Goal: Task Accomplishment & Management: Manage account settings

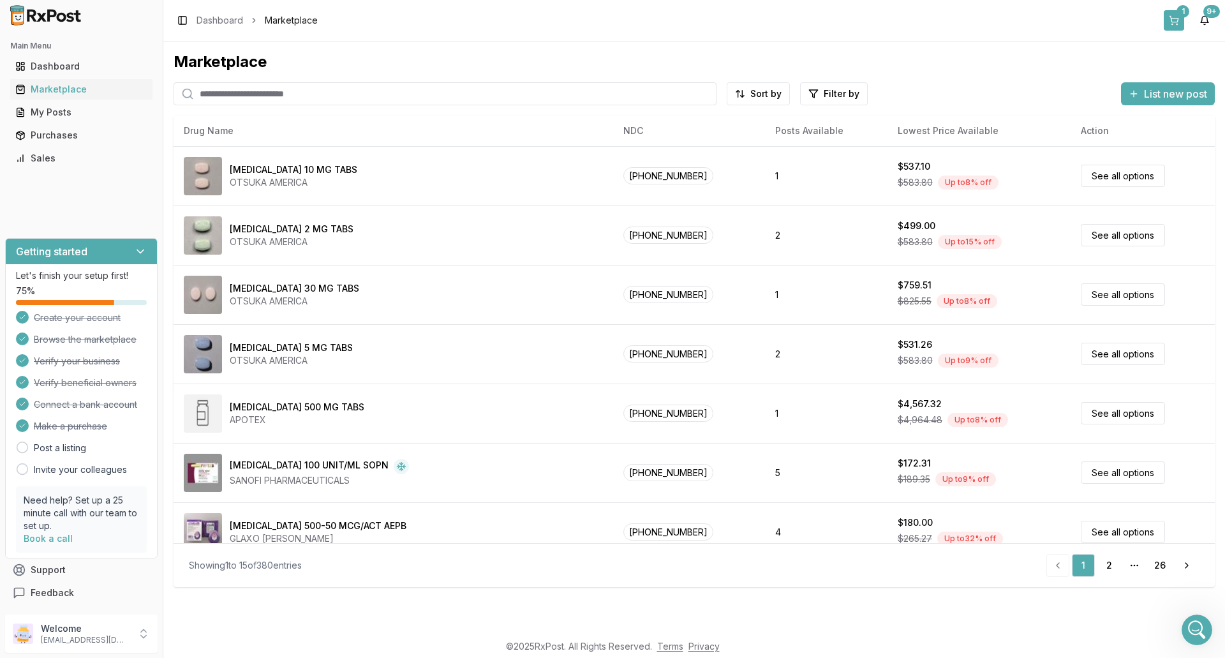
click at [1180, 18] on button "1" at bounding box center [1173, 20] width 20 height 20
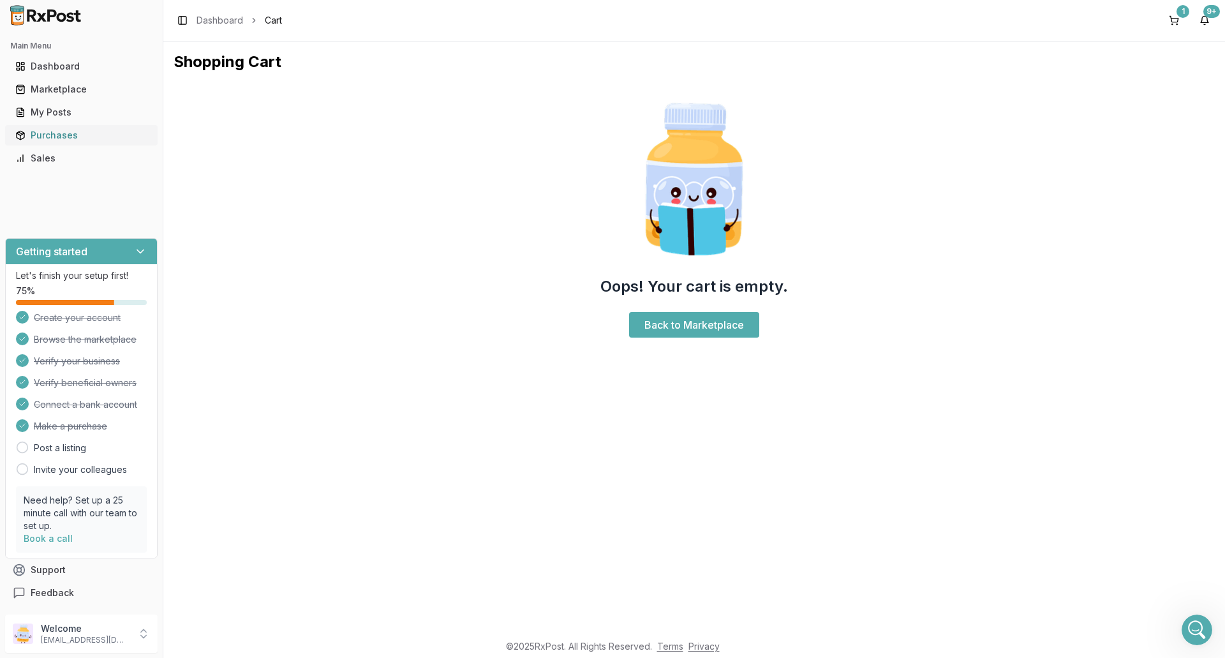
click at [51, 132] on div "Purchases" at bounding box center [81, 135] width 132 height 13
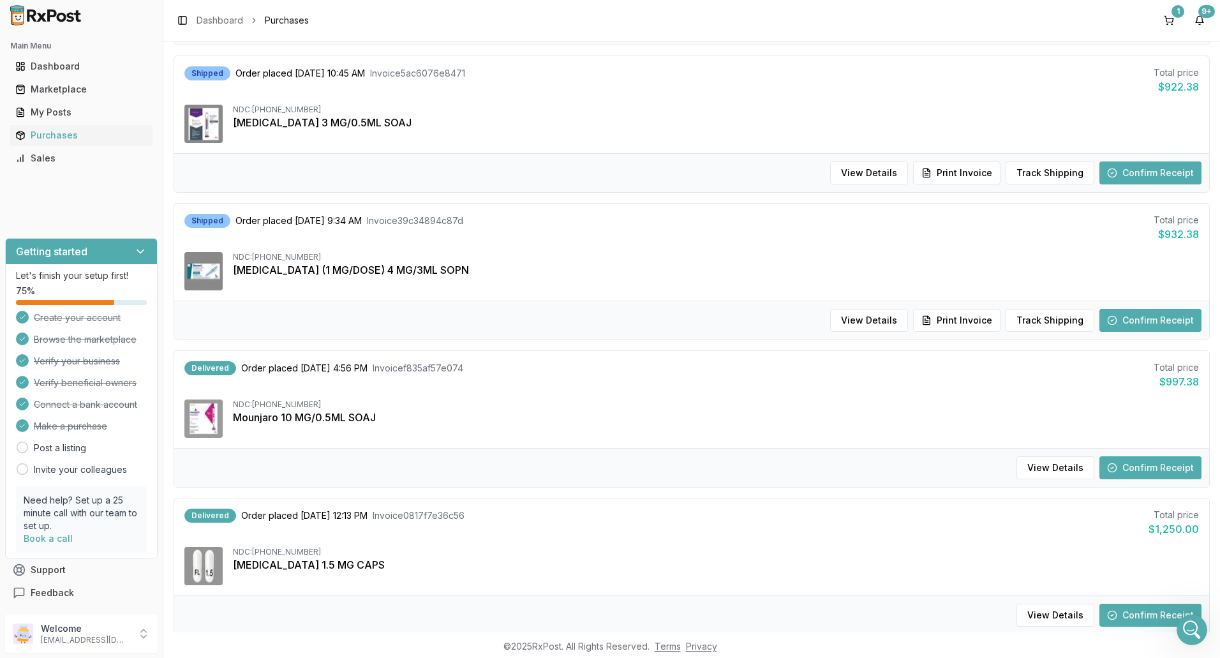
scroll to position [1120, 0]
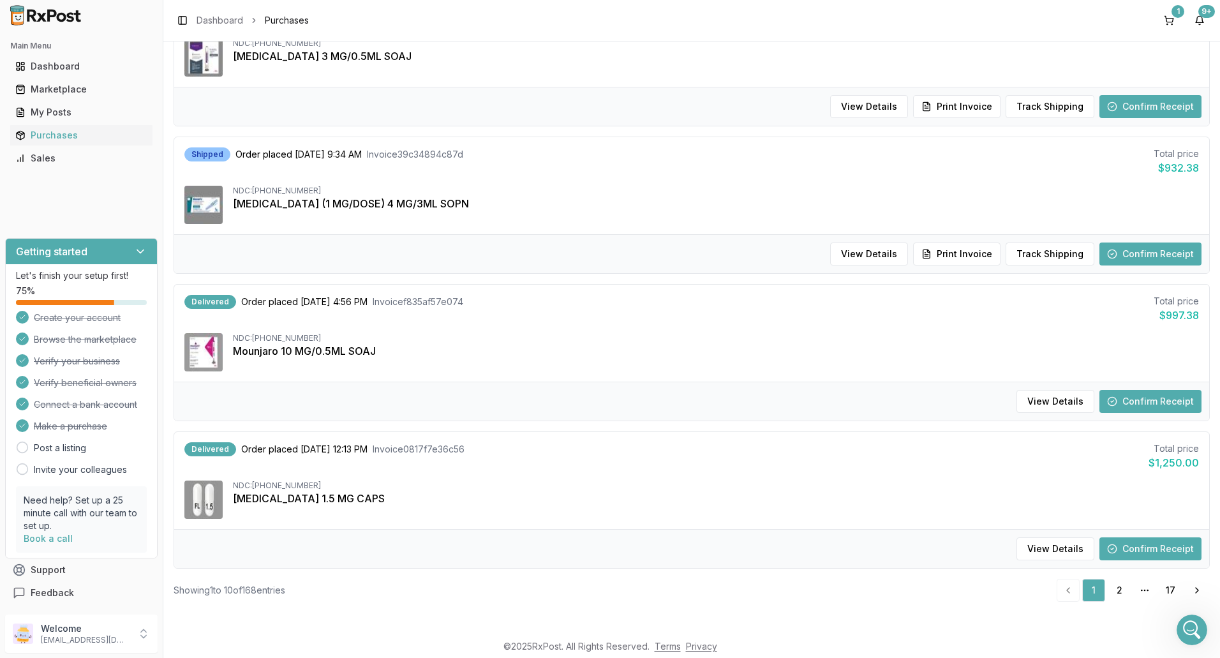
click at [1126, 549] on button "Confirm Receipt" at bounding box center [1150, 548] width 102 height 23
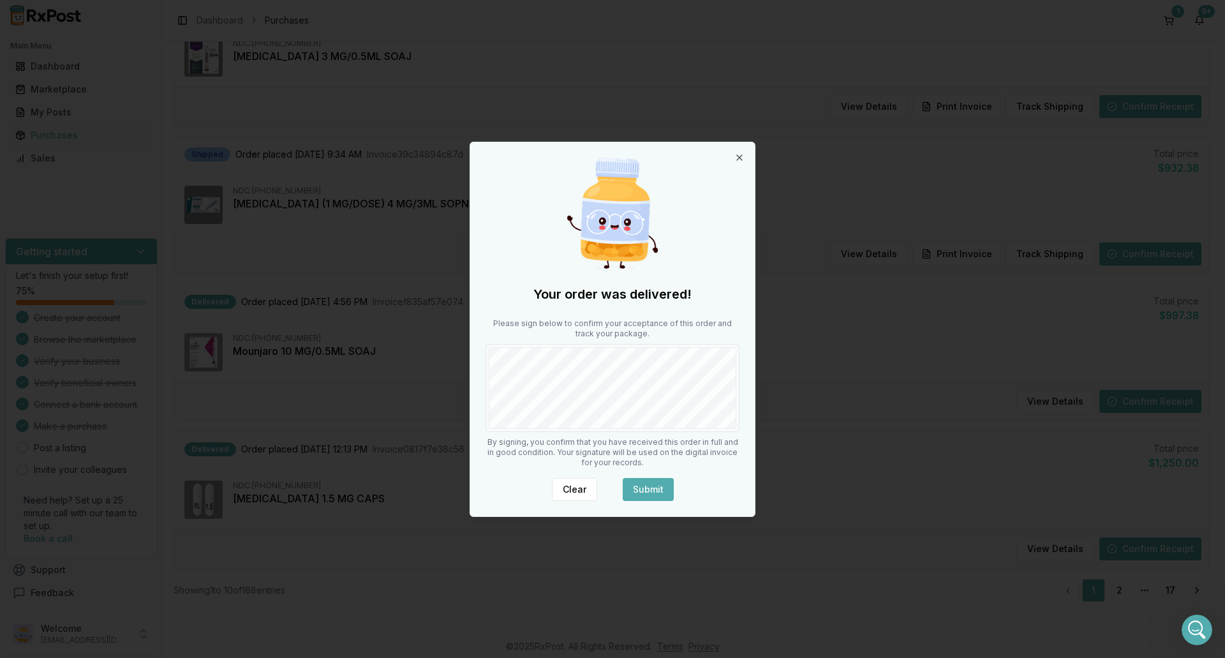
click at [651, 486] on button "Submit" at bounding box center [648, 489] width 51 height 23
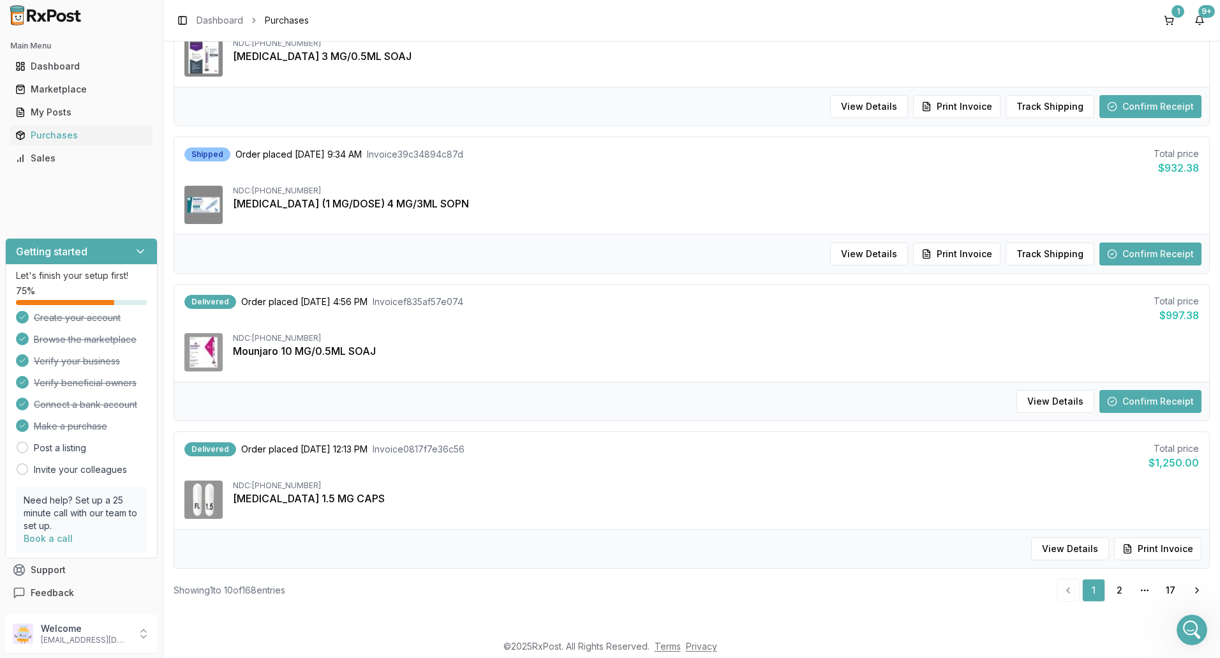
click at [1154, 402] on button "Confirm Receipt" at bounding box center [1150, 401] width 102 height 23
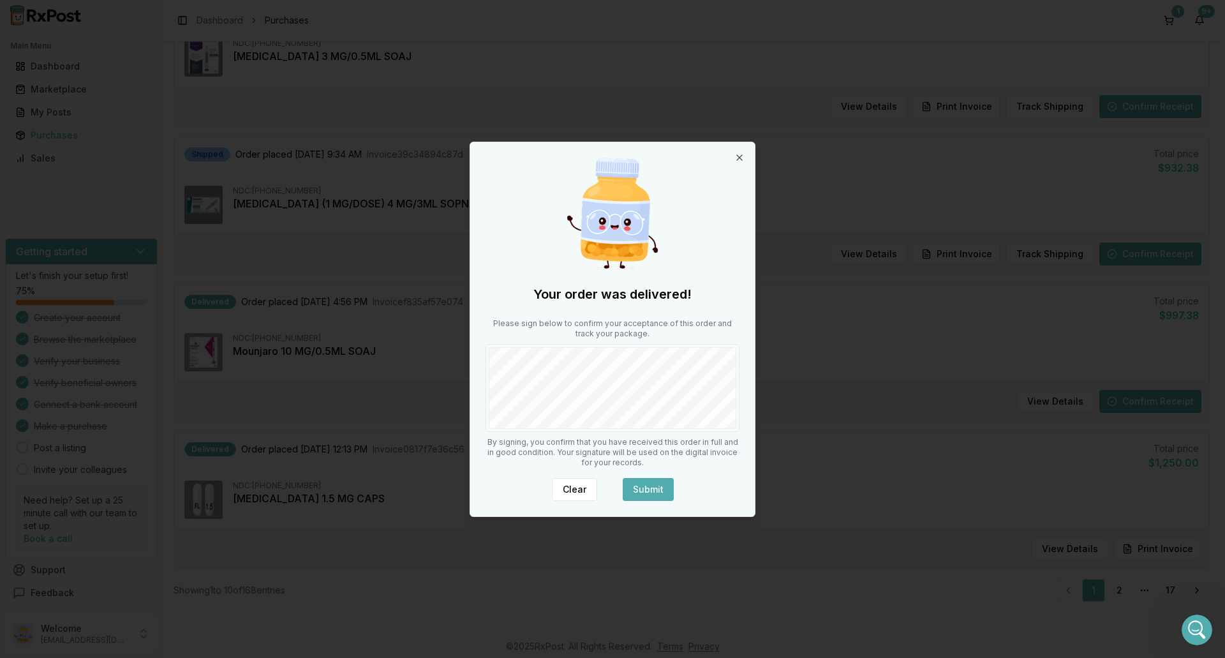
click at [651, 485] on button "Submit" at bounding box center [648, 489] width 51 height 23
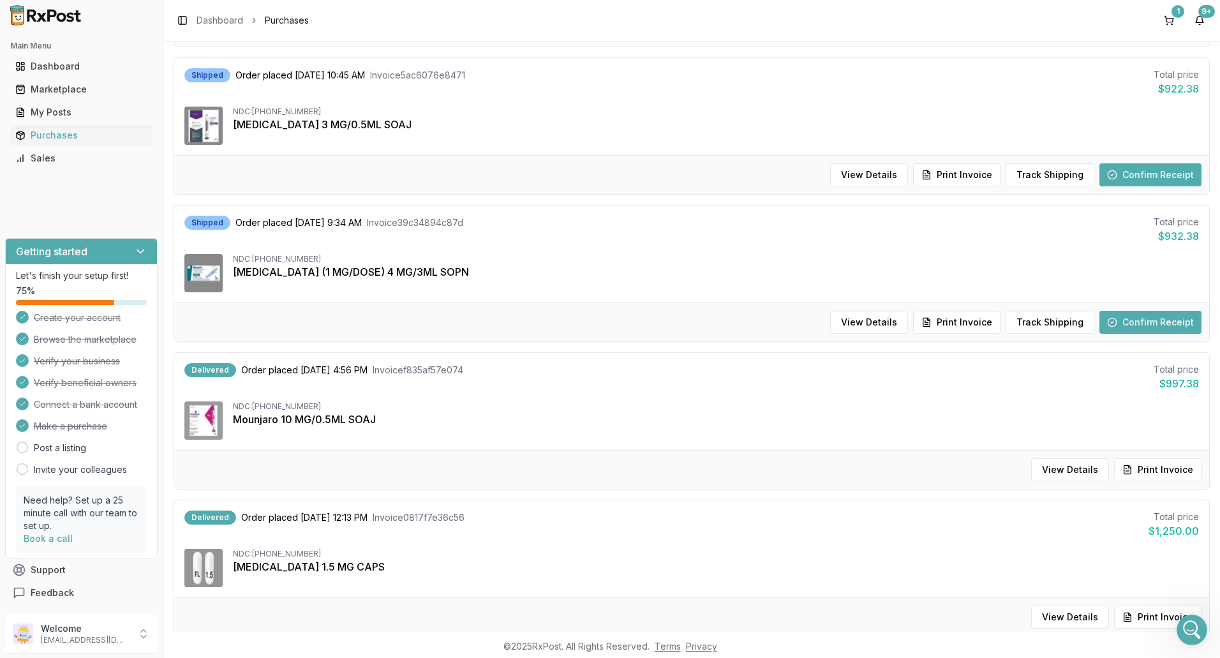
scroll to position [992, 0]
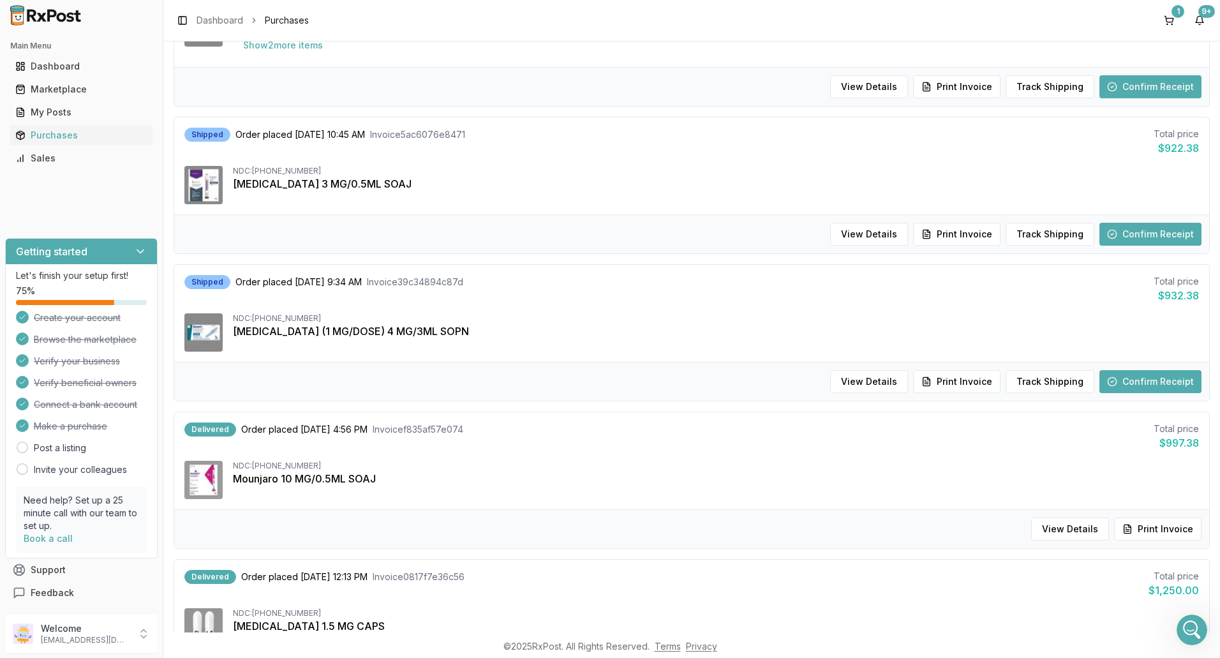
click at [1129, 378] on button "Confirm Receipt" at bounding box center [1150, 381] width 102 height 23
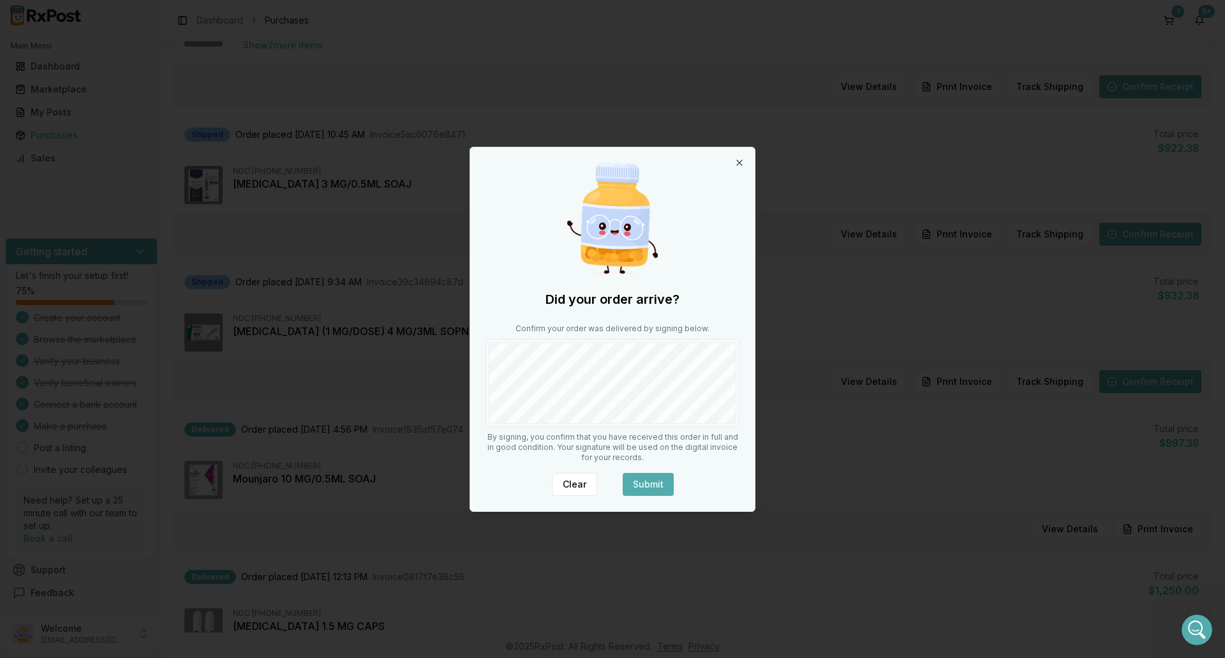
click at [639, 481] on button "Submit" at bounding box center [648, 484] width 51 height 23
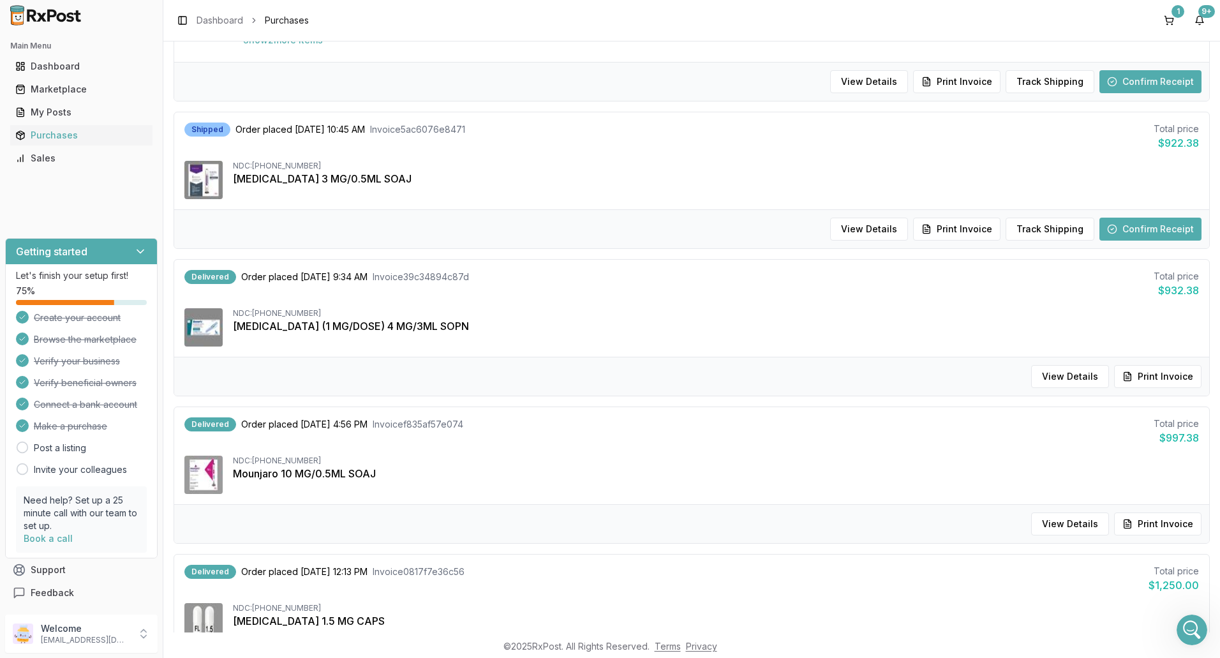
scroll to position [893, 0]
